Goal: Task Accomplishment & Management: Use online tool/utility

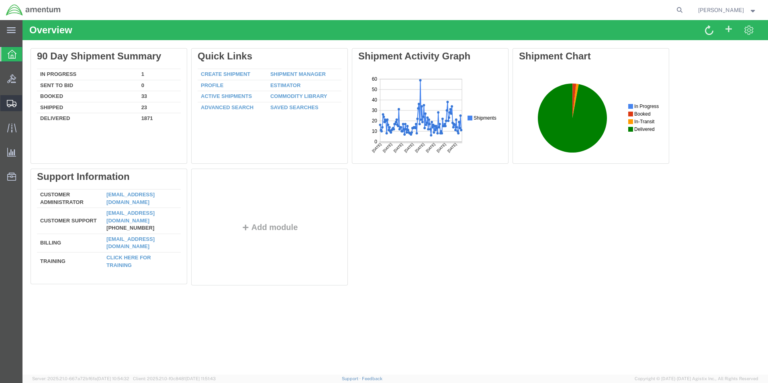
click at [0, 0] on span "Create from Template" at bounding box center [0, 0] width 0 height 0
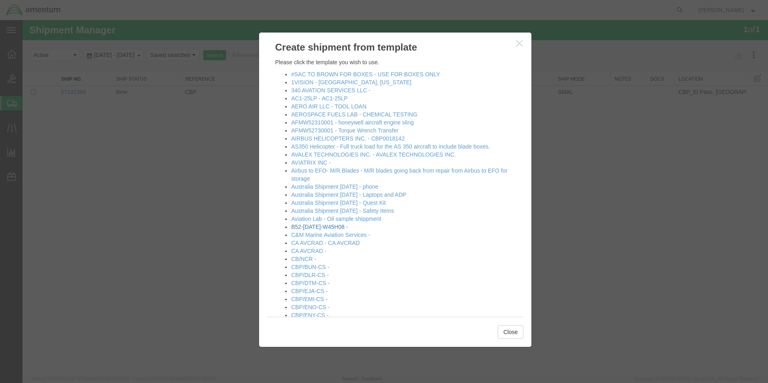
scroll to position [121, 0]
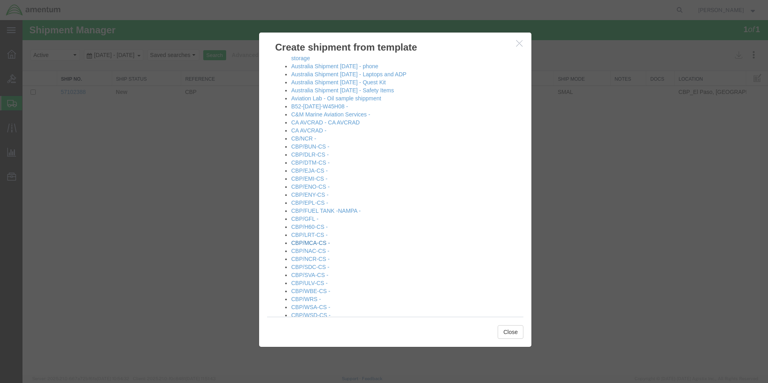
click at [307, 244] on link "CBP/MCA-CS -" at bounding box center [310, 243] width 39 height 6
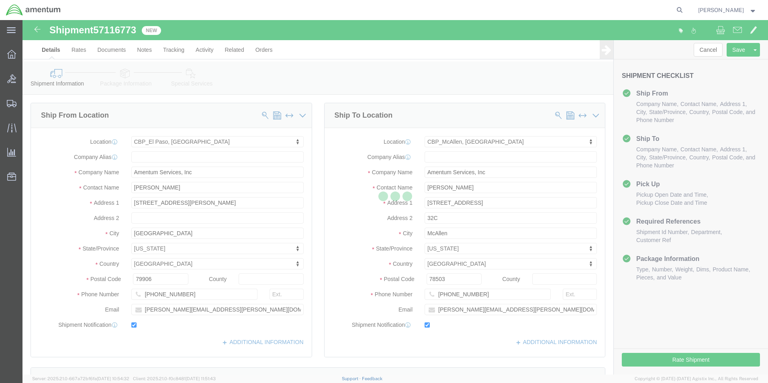
select select "49831"
select select "49941"
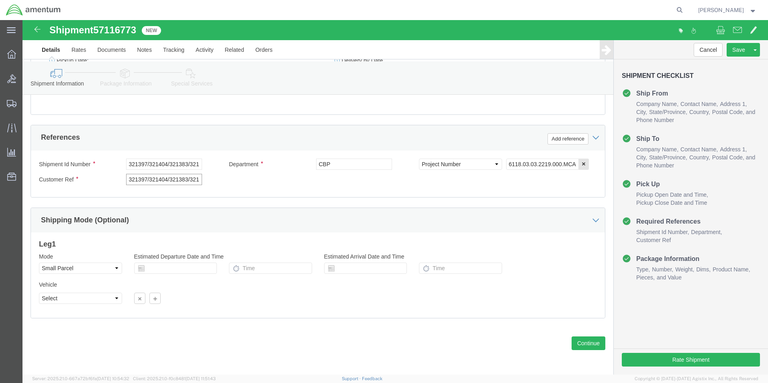
scroll to position [0, 12]
drag, startPoint x: 106, startPoint y: 159, endPoint x: 443, endPoint y: 184, distance: 338.5
click div "Ship From Location Location [GEOGRAPHIC_DATA], [GEOGRAPHIC_DATA] My Profile Loc…"
type input "usage"
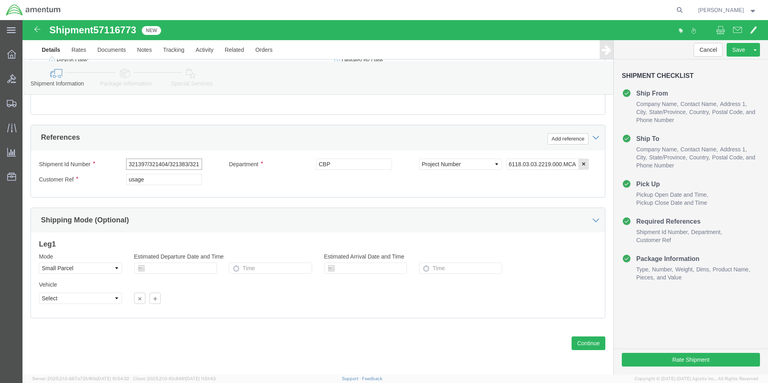
scroll to position [0, 12]
drag, startPoint x: 104, startPoint y: 145, endPoint x: 468, endPoint y: 130, distance: 364.4
click div "Shipment Id Number 321397/321404/321383/321350 Department CBP Select Account Ty…"
type input "usage"
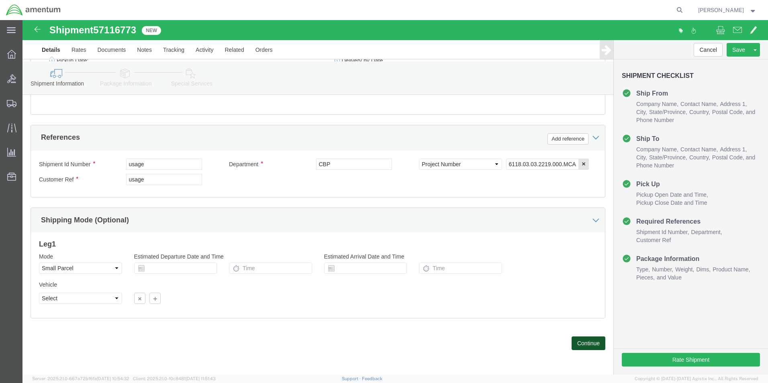
click button "Continue"
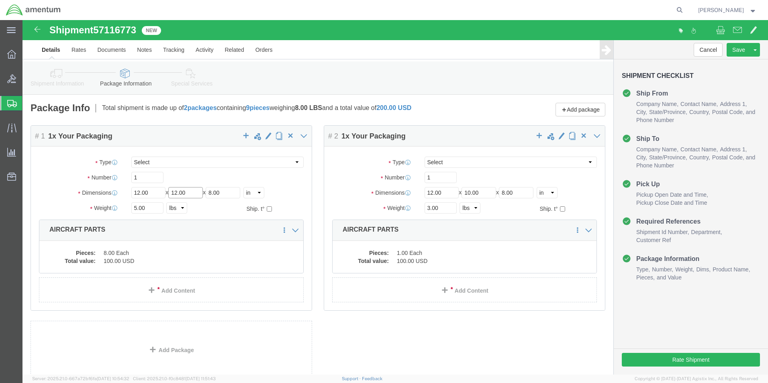
drag, startPoint x: 171, startPoint y: 174, endPoint x: 126, endPoint y: 173, distance: 45.4
click div "Length 12.00 x Width 12.00 x Height 8.00 Select cm ft in"
type input "10"
drag, startPoint x: 215, startPoint y: 170, endPoint x: 166, endPoint y: 180, distance: 49.9
click div "Package Type Select Bale(s) Basket(s) Bolt(s) Bottle(s) Buckets Bulk Bundle(s) …"
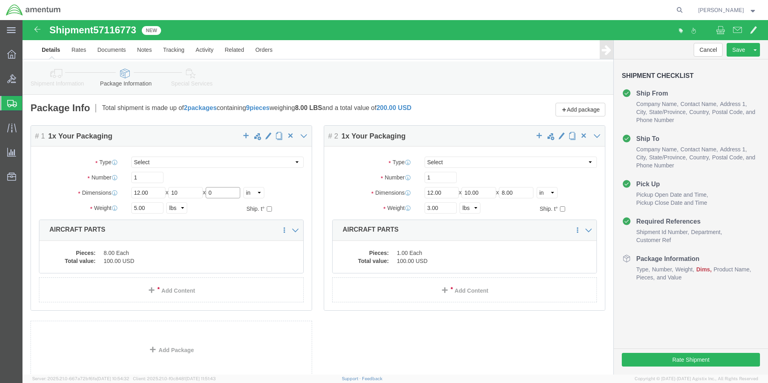
type input "0.25"
drag, startPoint x: 126, startPoint y: 190, endPoint x: 95, endPoint y: 193, distance: 31.5
click div "Weight 5.00 Select kgs lbs Ship. t°"
type input "1"
click div "1 Select kgs lbs"
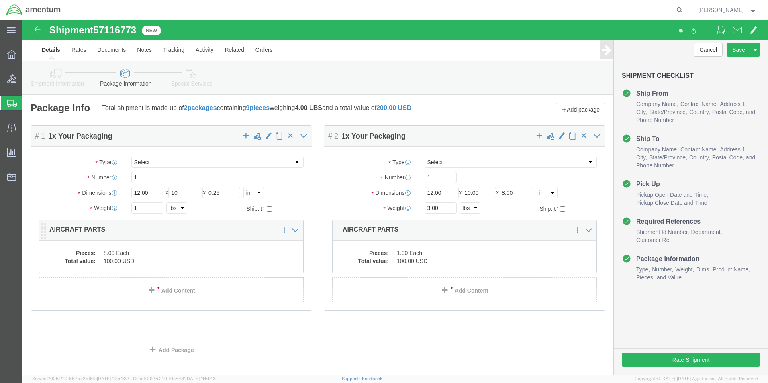
click dd "100.00 USD"
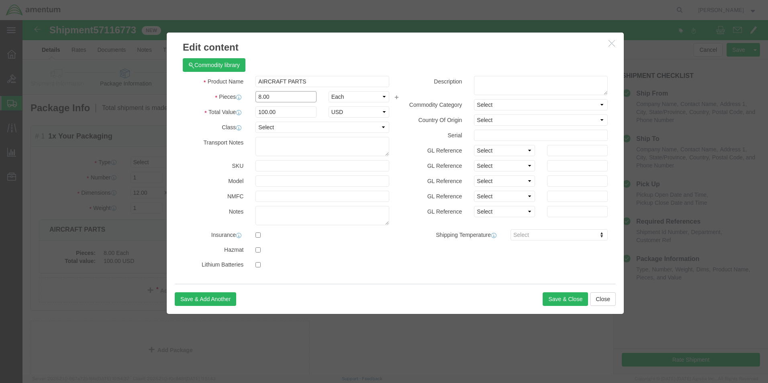
drag, startPoint x: 235, startPoint y: 80, endPoint x: 223, endPoint y: 81, distance: 12.6
click div "Pieces 8.00 Select Bag Barrels 100Board Feet Bottle Box Blister Pack Carats Can…"
type input "1"
click div "Commodity library"
click div "Total Value 12.5 Select ADP AED AFN ALL AMD AOA ARS ATS AUD AWG AZN BAM BBD BDT…"
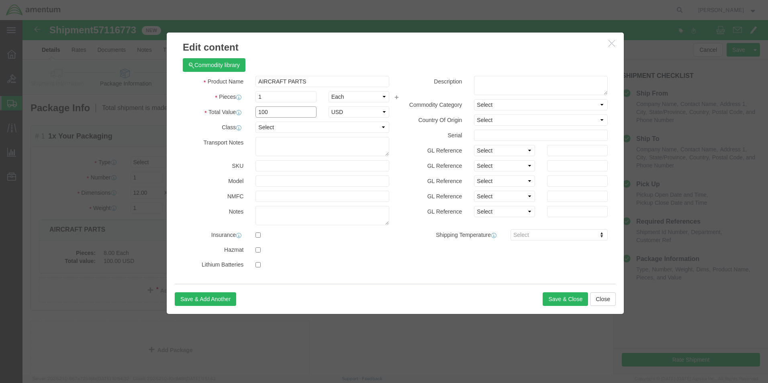
type input "100"
click div "Commodity library"
click button "Save & Close"
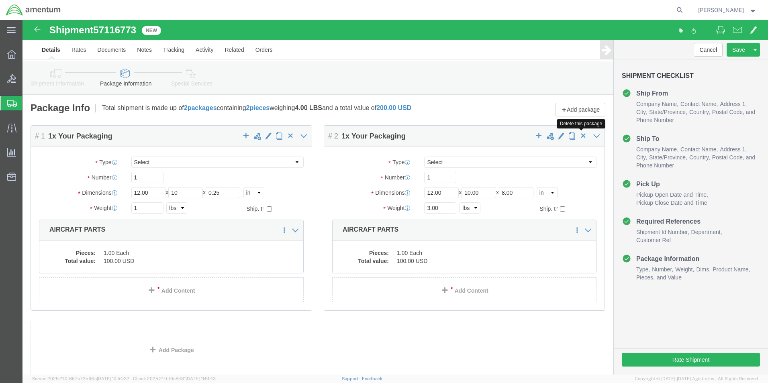
click span "button"
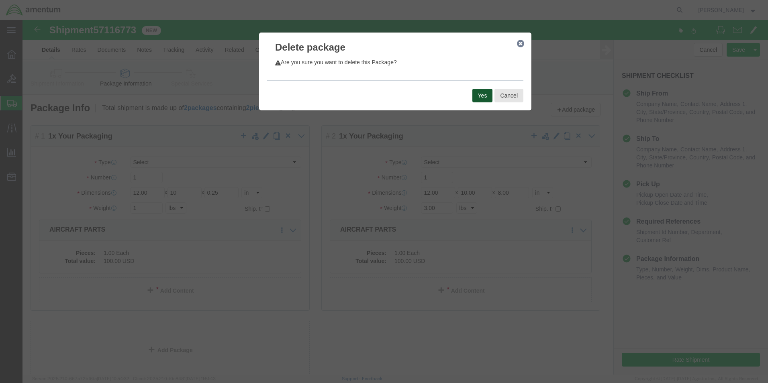
click button "Yes"
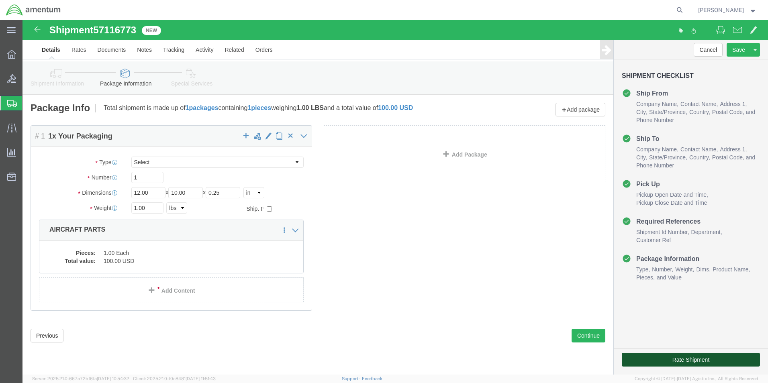
click button "Rate Shipment"
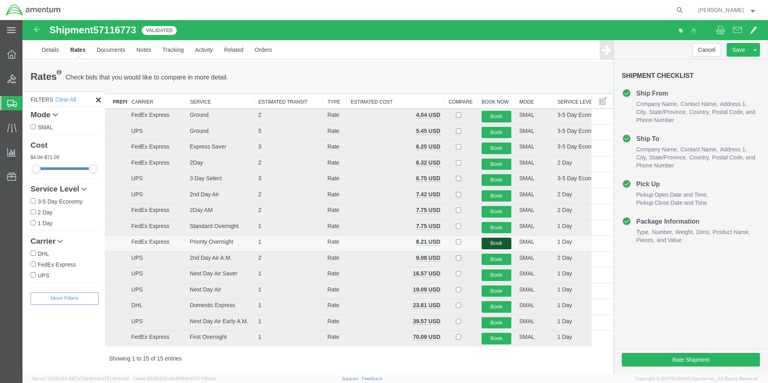
click at [487, 244] on button "Book" at bounding box center [497, 244] width 30 height 12
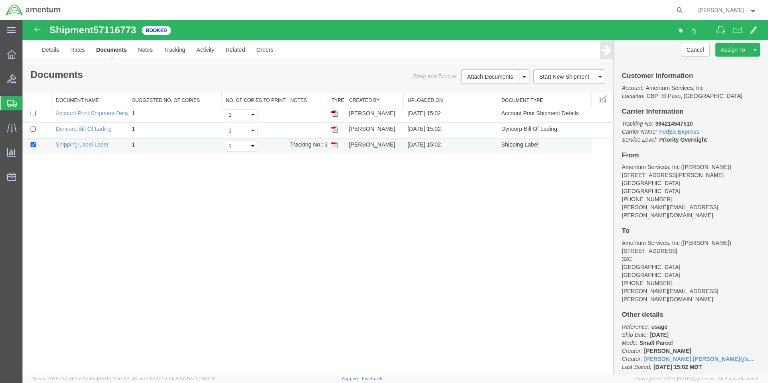
click at [332, 143] on img at bounding box center [335, 145] width 6 height 6
